Goal: Task Accomplishment & Management: Manage account settings

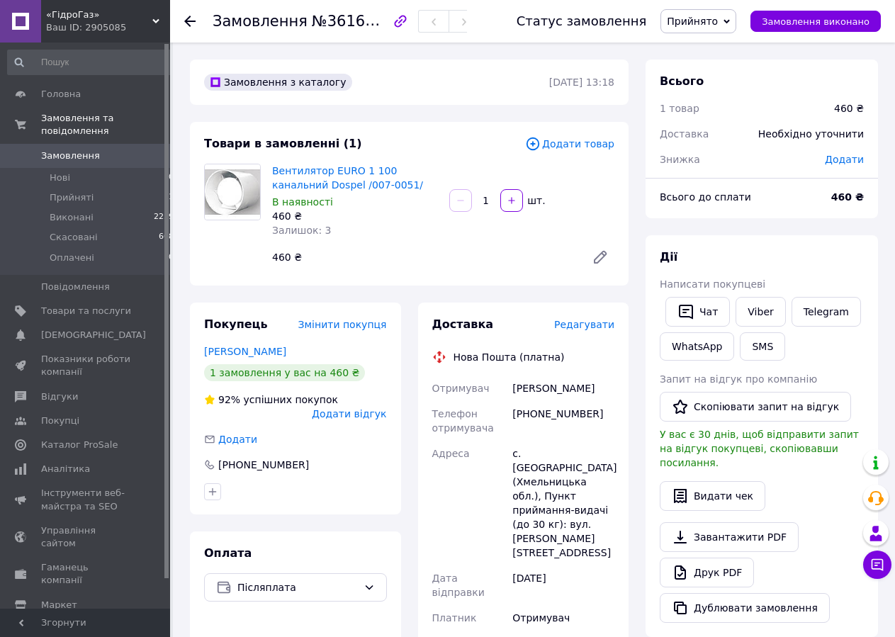
drag, startPoint x: 164, startPoint y: 89, endPoint x: 167, endPoint y: 38, distance: 50.4
click at [167, 38] on div "«ГідроГаз» Ваш ID: 2905085 Сайт «ГідроГаз» Кабінет покупця Перевірити стан сист…" at bounding box center [85, 318] width 170 height 637
drag, startPoint x: 166, startPoint y: 59, endPoint x: 166, endPoint y: 35, distance: 23.4
click at [166, 35] on div "«ГідроГаз» Ваш ID: 2905085 Сайт «ГідроГаз» Кабінет покупця Перевірити стан сист…" at bounding box center [85, 318] width 170 height 637
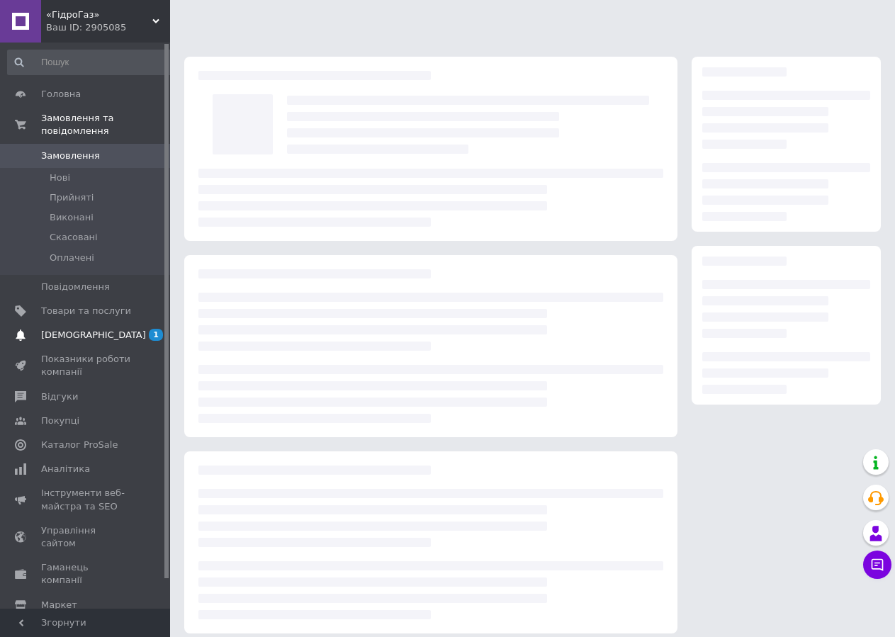
click at [92, 329] on span "[DEMOGRAPHIC_DATA]" at bounding box center [86, 335] width 90 height 13
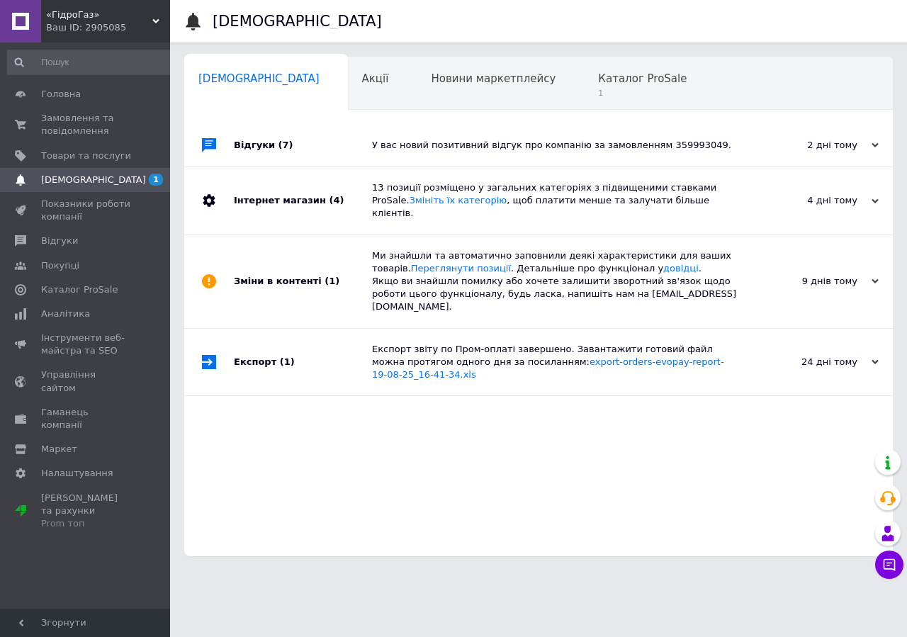
scroll to position [0, 1]
click at [597, 79] on span "Каталог ProSale" at bounding box center [641, 78] width 89 height 13
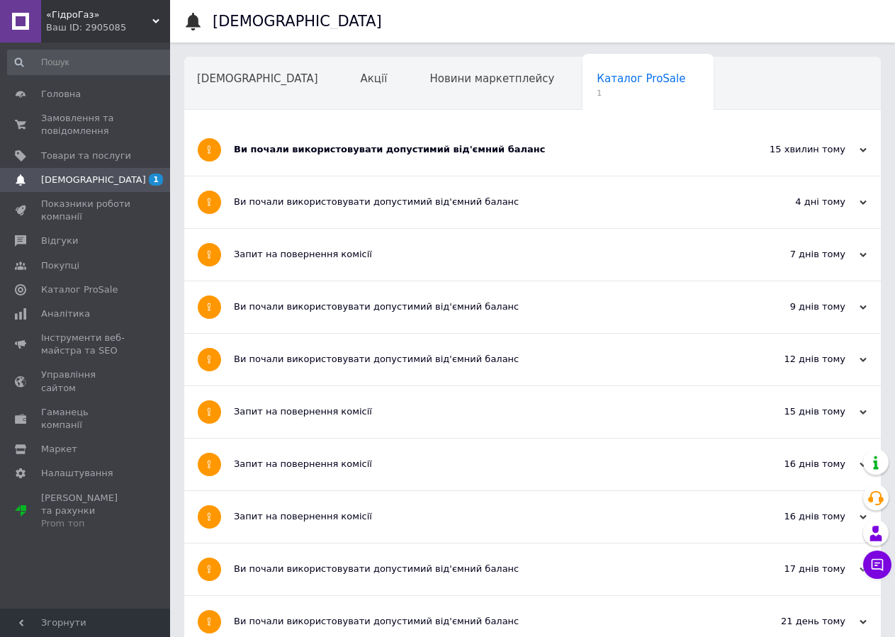
click at [427, 145] on div "Ви почали використовувати допустимий від'ємний баланс" at bounding box center [479, 149] width 491 height 13
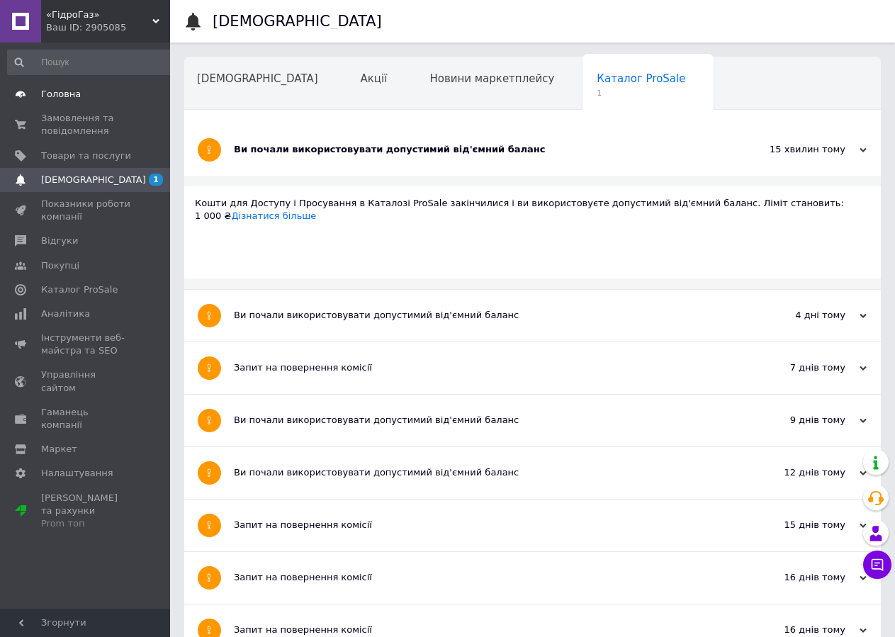
click at [56, 103] on link "Головна" at bounding box center [91, 94] width 182 height 24
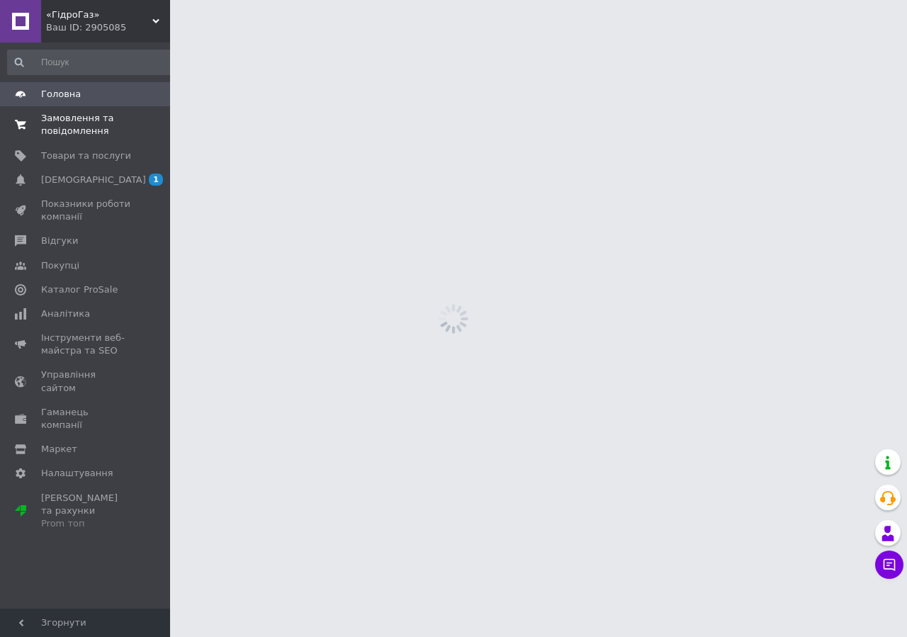
click at [64, 126] on span "Замовлення та повідомлення" at bounding box center [86, 125] width 90 height 26
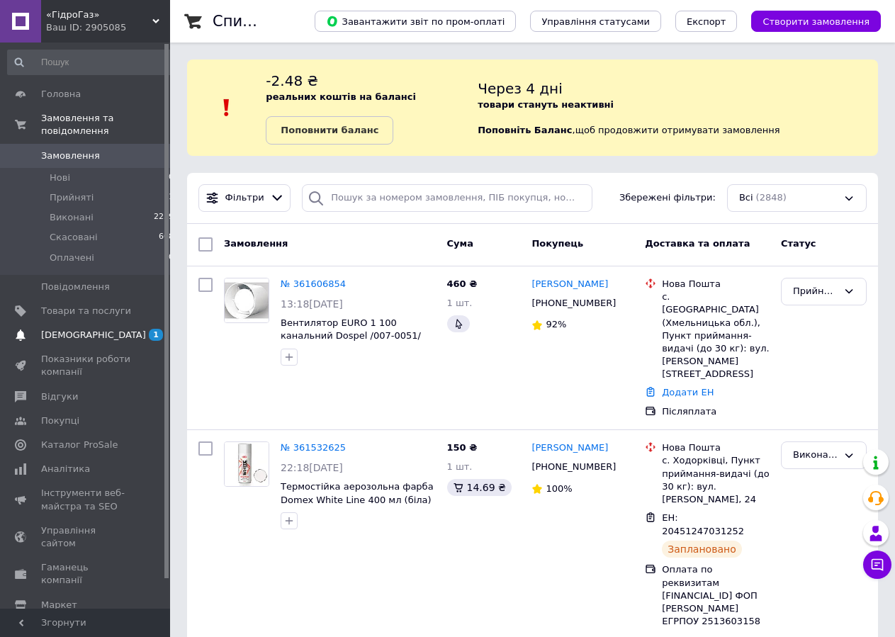
click at [67, 323] on link "Сповіщення 1" at bounding box center [91, 335] width 182 height 24
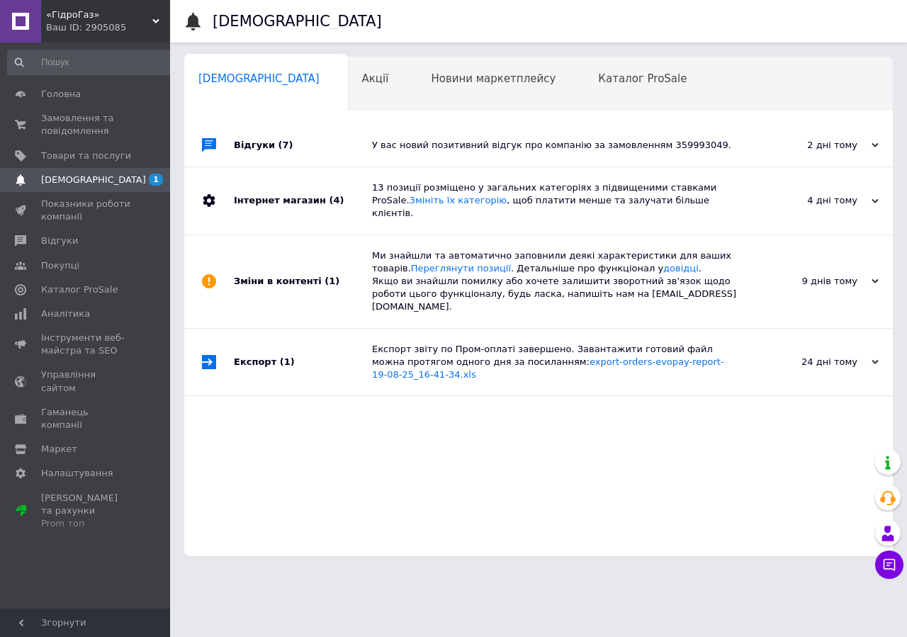
scroll to position [0, 1]
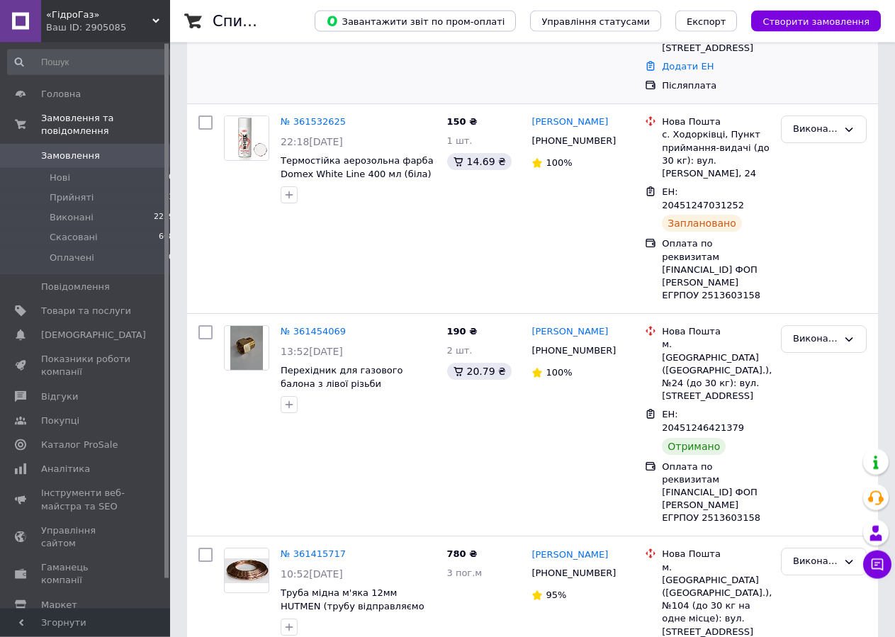
scroll to position [571, 0]
